Goal: Information Seeking & Learning: Compare options

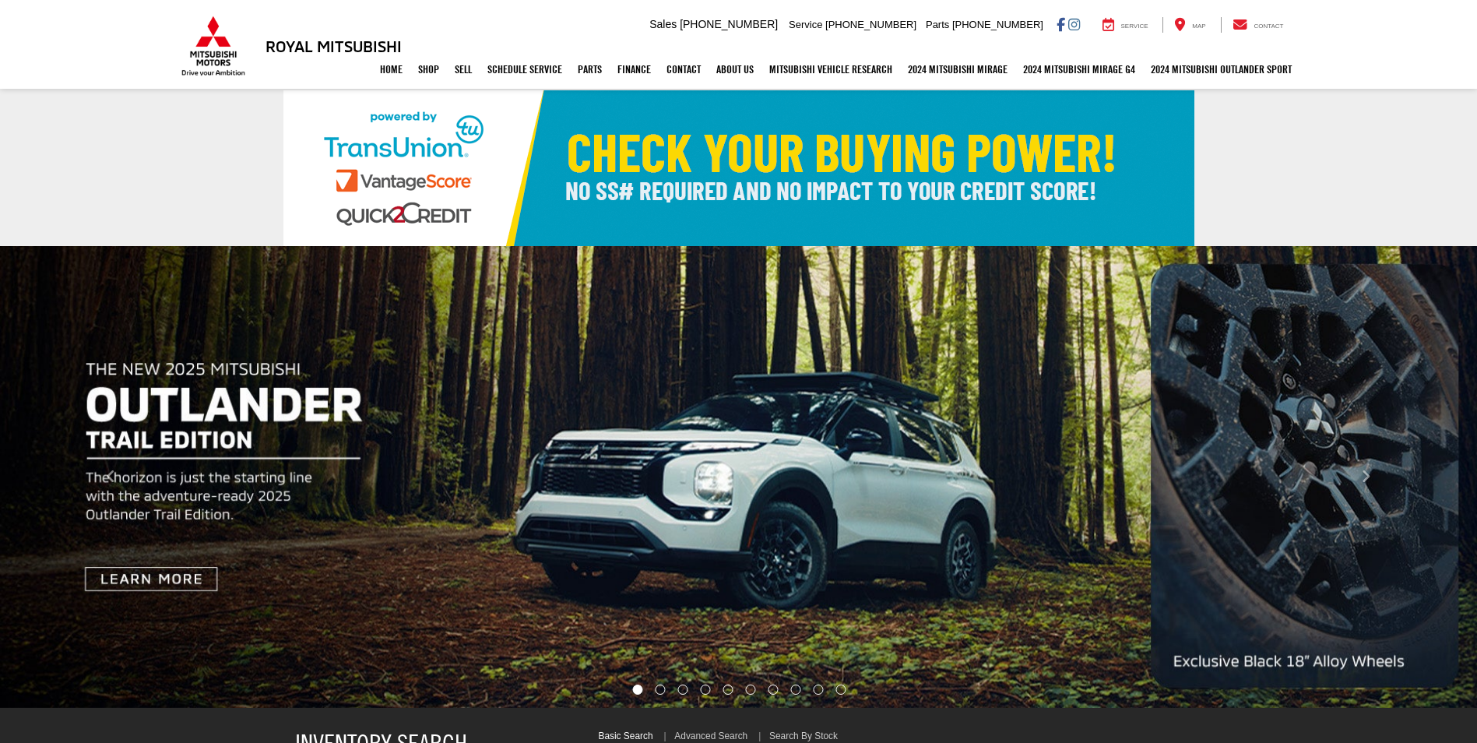
select select "Mitsubishi"
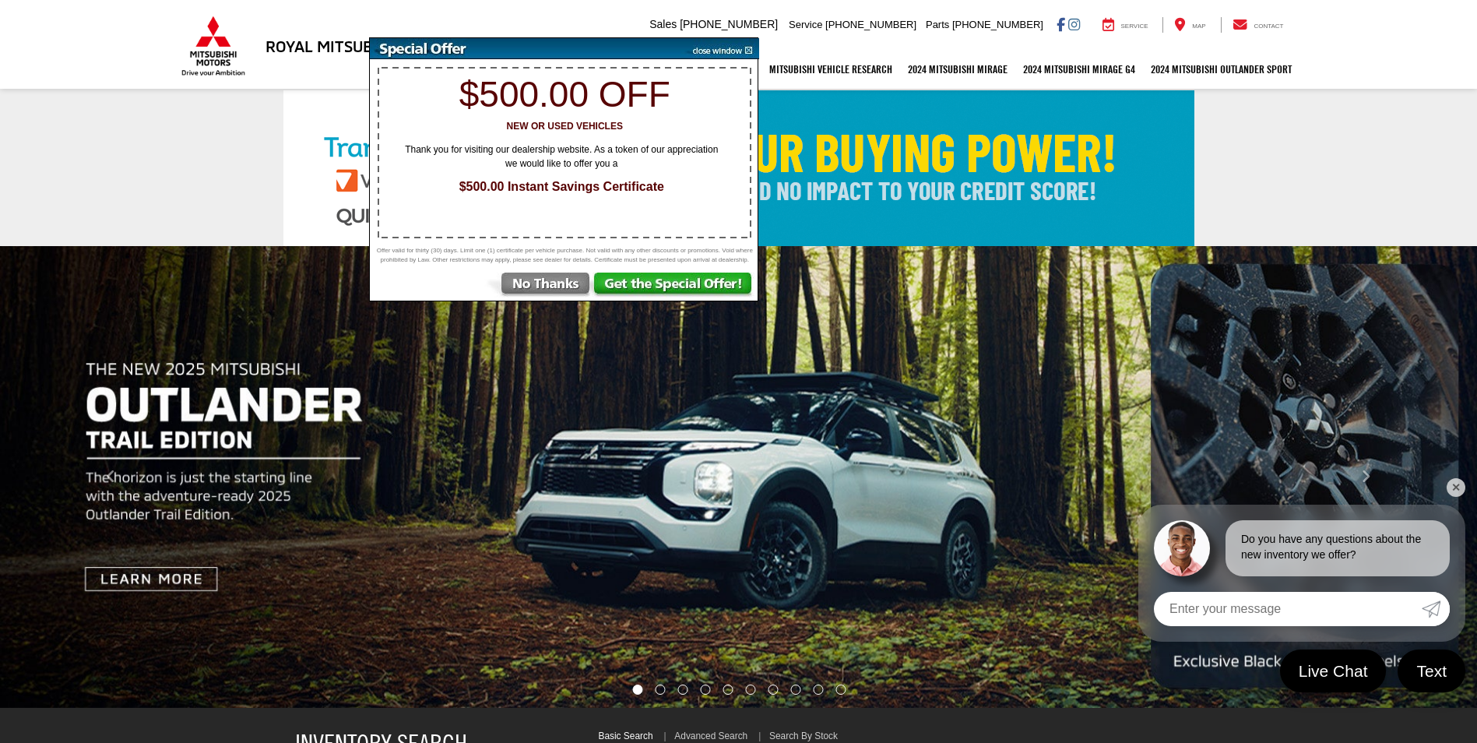
click at [557, 284] on img at bounding box center [538, 287] width 108 height 28
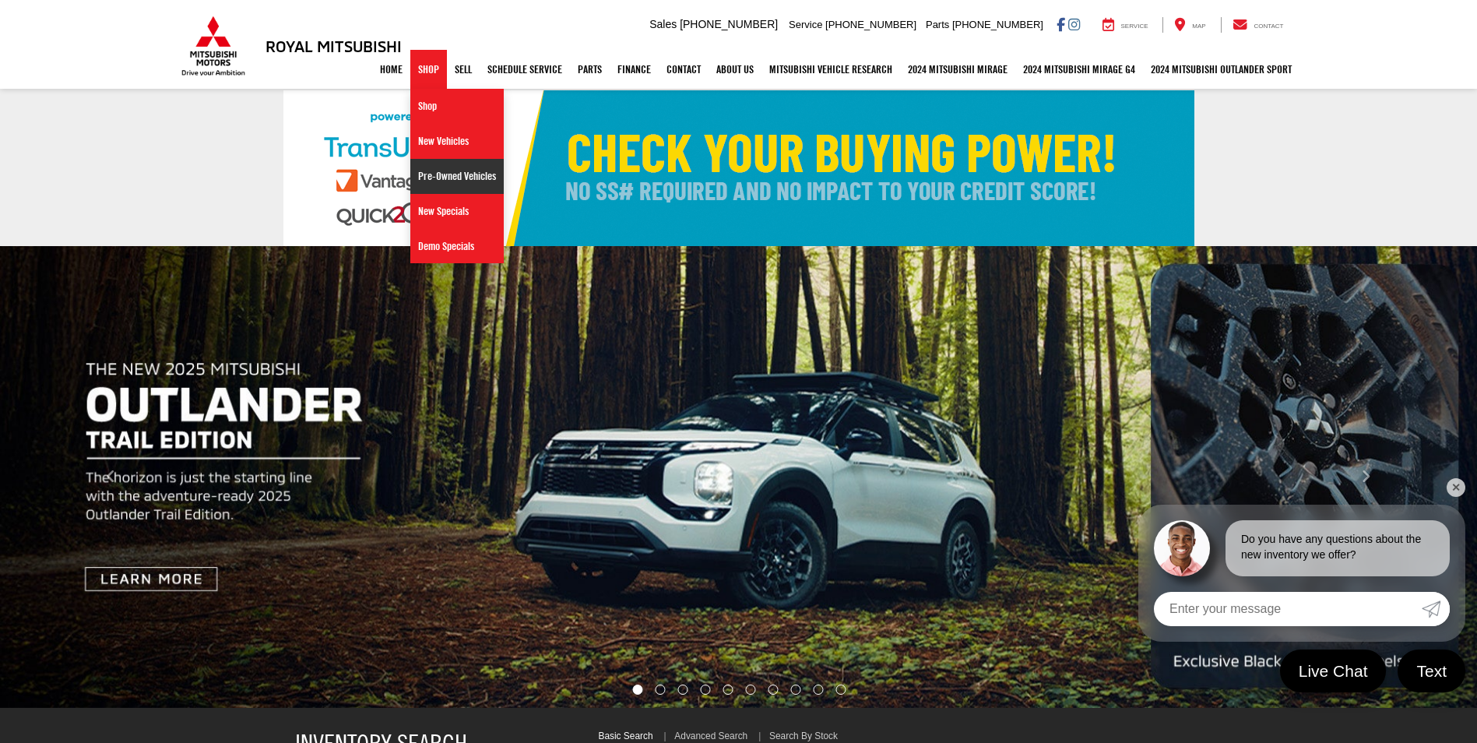
click at [422, 173] on link "Pre-Owned Vehicles" at bounding box center [456, 176] width 93 height 35
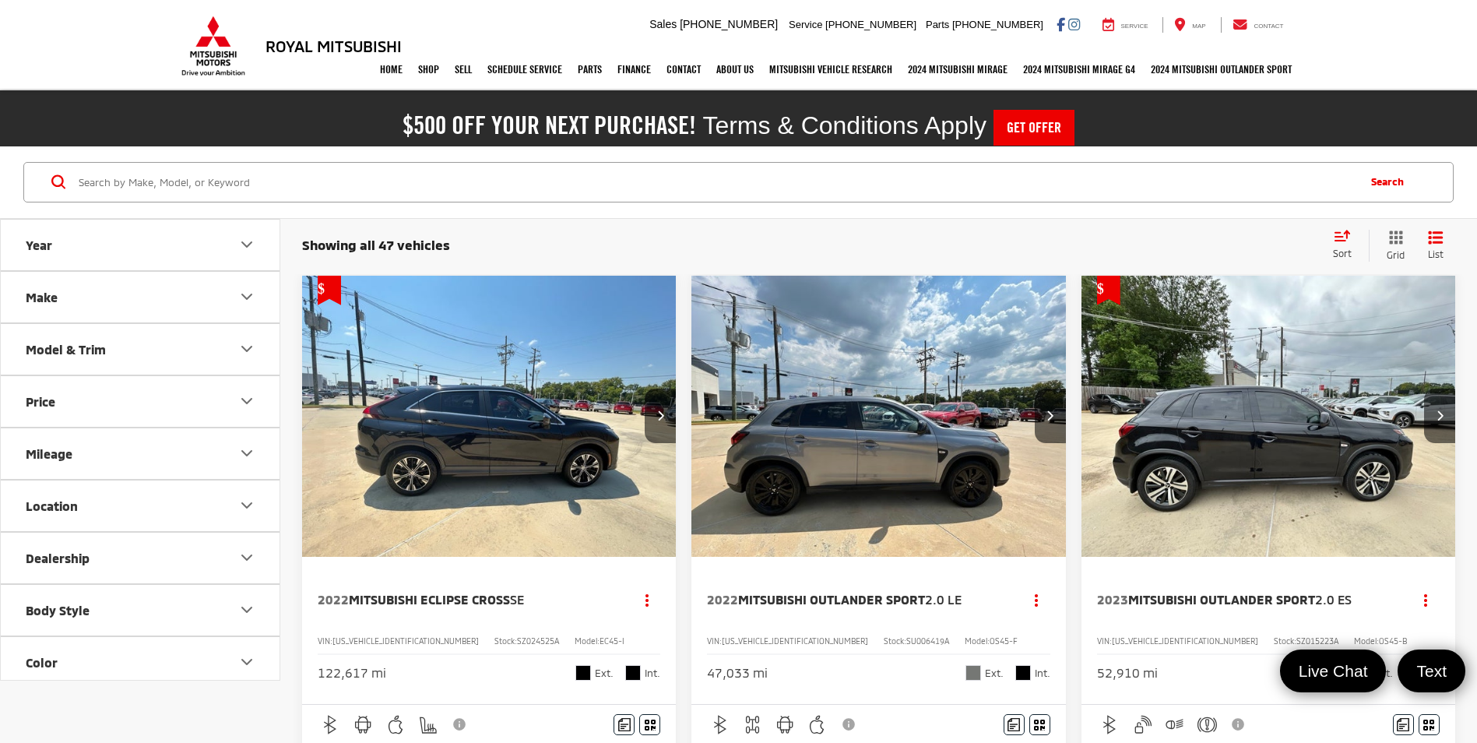
click at [93, 308] on button "Make" at bounding box center [141, 297] width 280 height 51
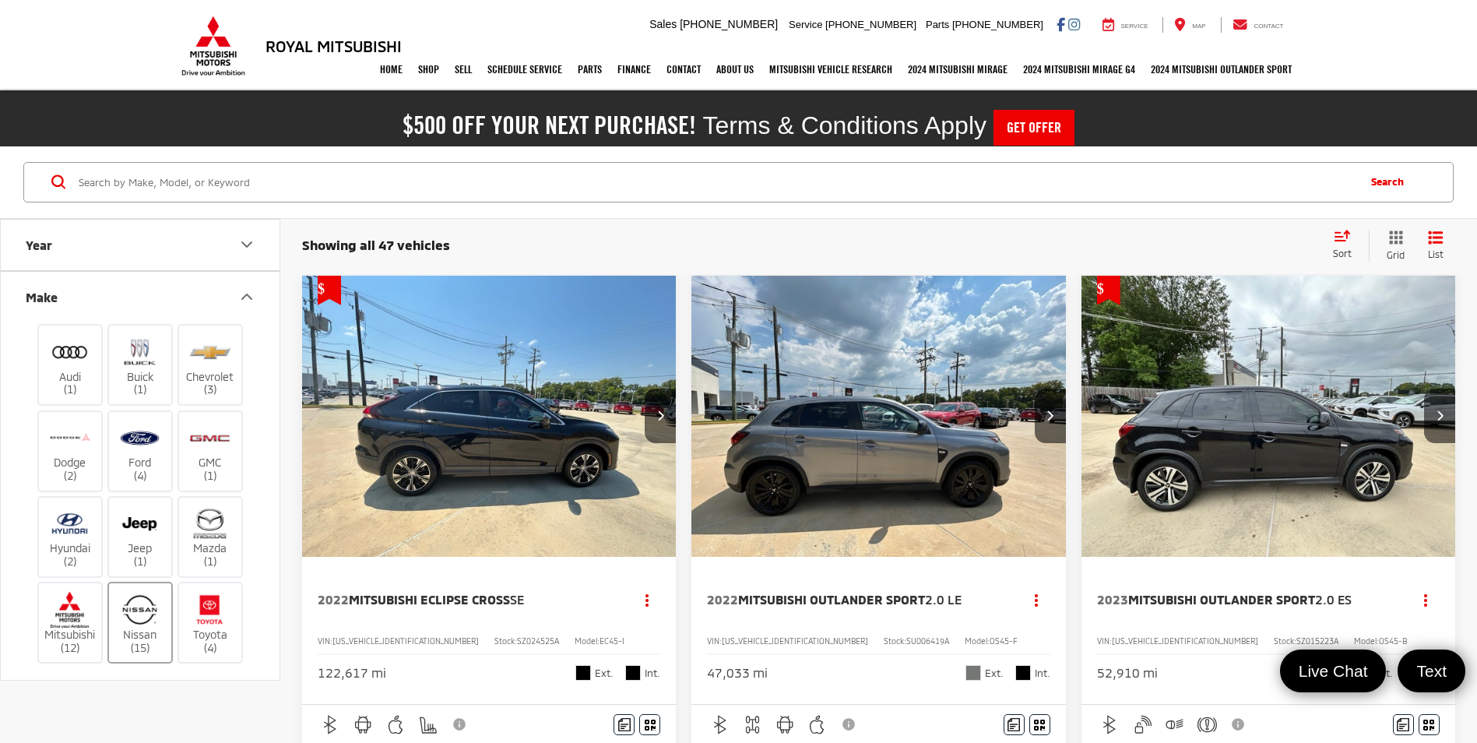
click at [153, 629] on label "Nissan (15)" at bounding box center [140, 622] width 63 height 63
click at [0, 0] on input "Nissan (15)" at bounding box center [0, 0] width 0 height 0
